Goal: Information Seeking & Learning: Learn about a topic

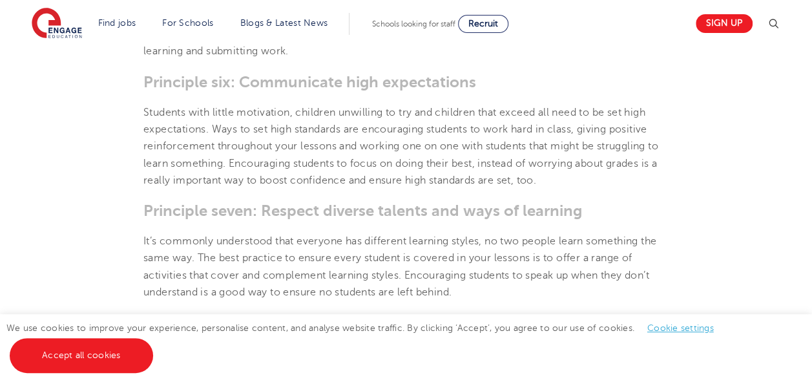
scroll to position [1356, 0]
